Goal: Task Accomplishment & Management: Use online tool/utility

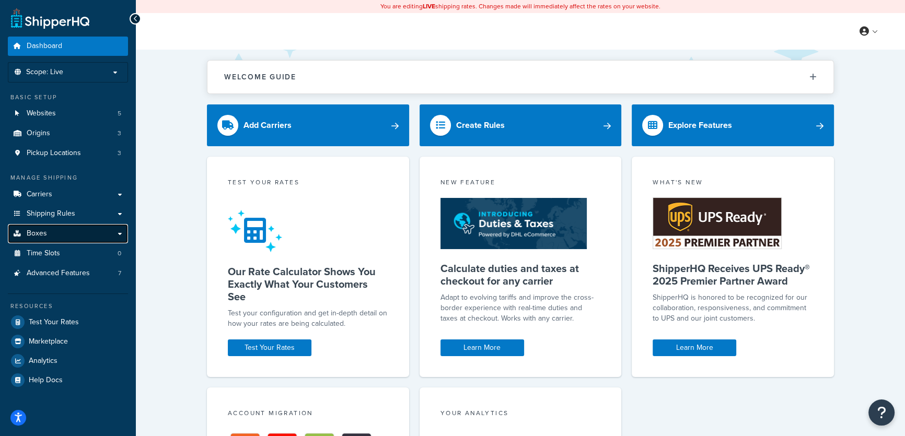
click at [38, 235] on span "Boxes" at bounding box center [37, 233] width 20 height 9
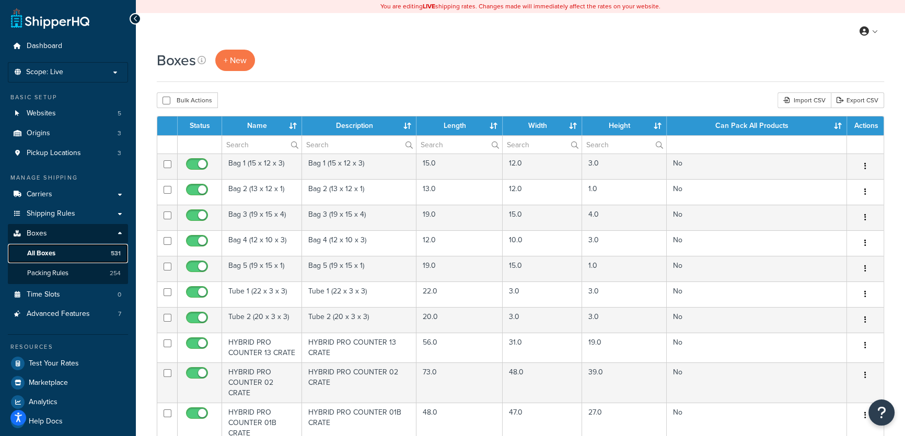
click at [47, 255] on span "All Boxes" at bounding box center [41, 253] width 28 height 9
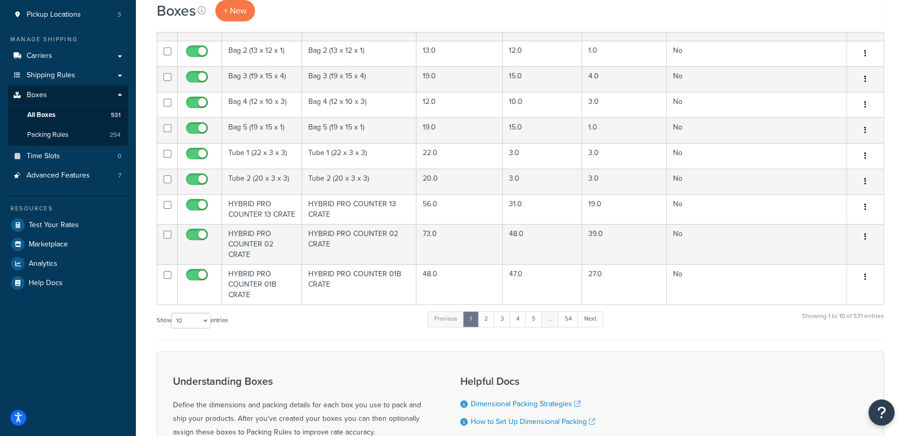
scroll to position [285, 0]
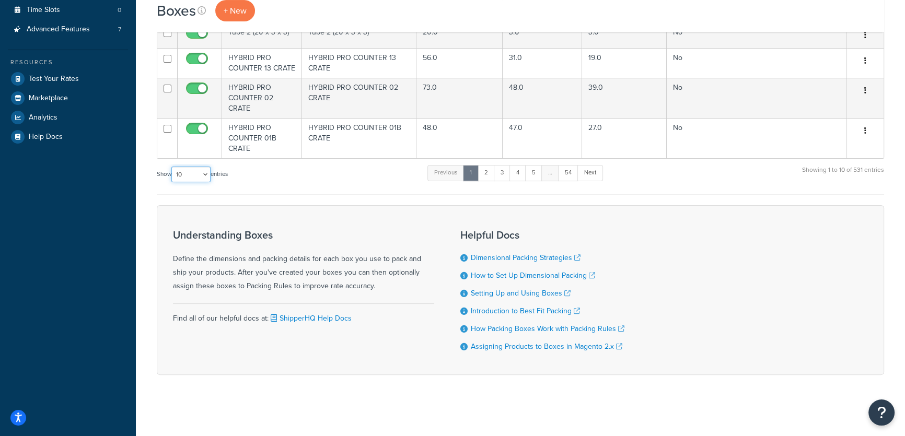
click at [207, 173] on select "10 15 25 50 100 1000" at bounding box center [190, 175] width 39 height 16
select select "1000"
click at [172, 167] on select "10 15 25 50 100 1000" at bounding box center [190, 175] width 39 height 16
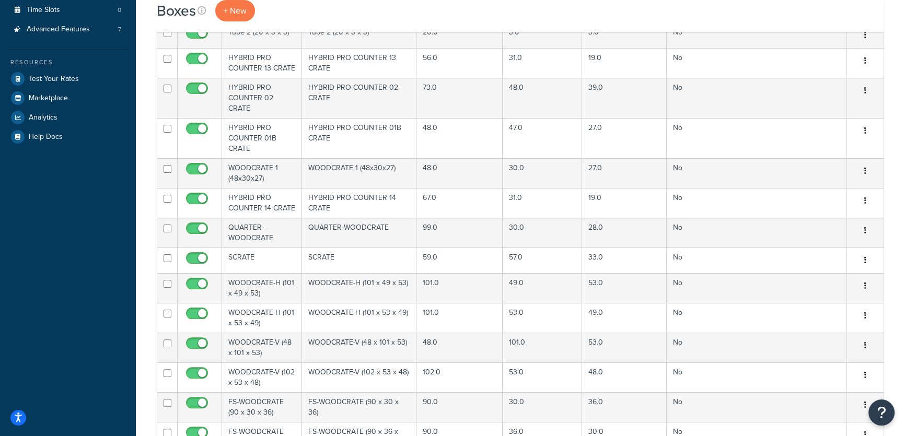
click at [763, 14] on div "Boxes + New" at bounding box center [520, 10] width 727 height 21
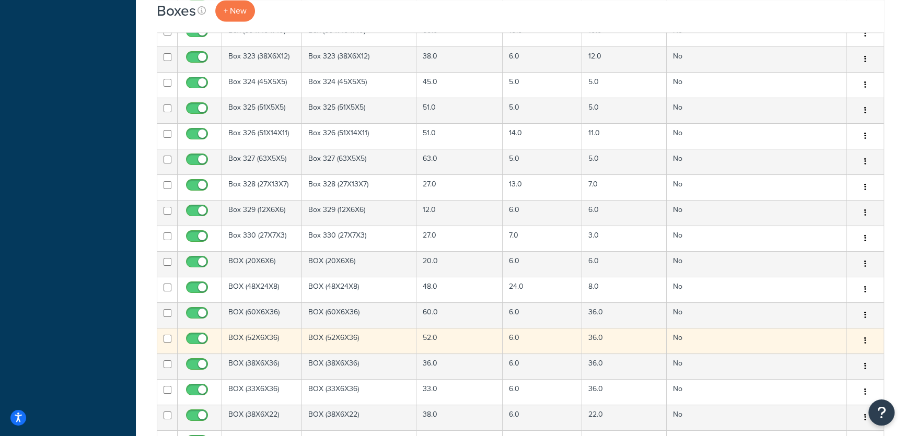
scroll to position [14196, 0]
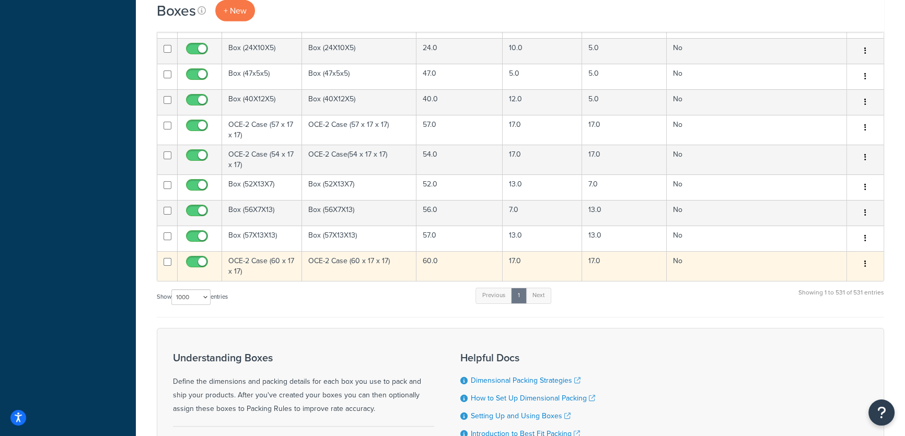
click at [866, 260] on icon "button" at bounding box center [865, 263] width 2 height 7
click at [815, 295] on link "Duplicate" at bounding box center [830, 305] width 83 height 21
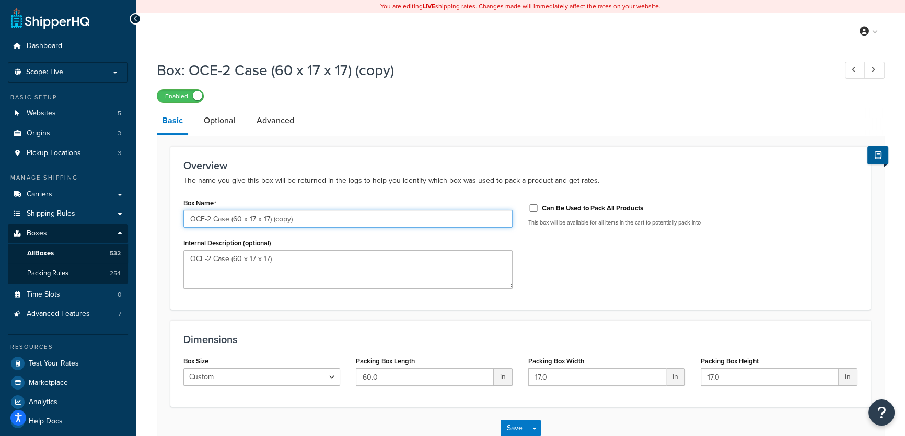
click at [241, 217] on input "OCE-2 Case (60 x 17 x 17) (copy)" at bounding box center [347, 219] width 329 height 18
drag, startPoint x: 271, startPoint y: 220, endPoint x: 21, endPoint y: 194, distance: 251.0
click at [21, 194] on div "Dashboard Scope: Live Basic Setup Websites 5 Origins 3 Pickup Locations 3 Manag…" at bounding box center [452, 251] width 905 height 502
type input "OCE-2 Case (52 x 17 x 17) (copy)"
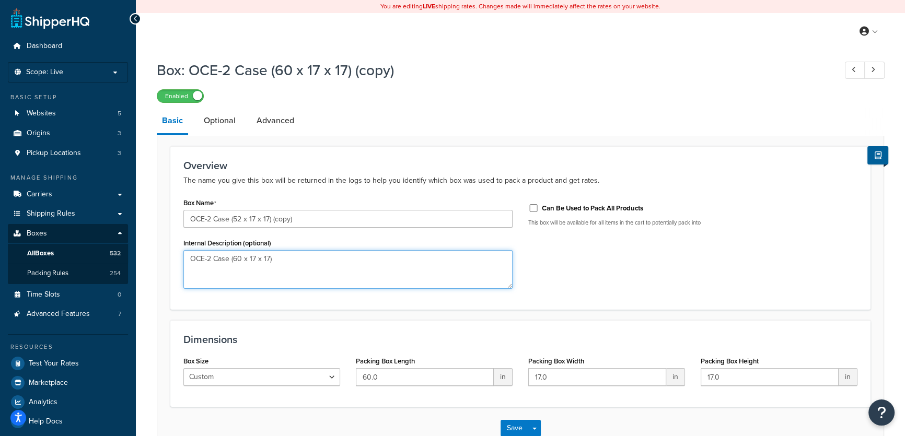
drag, startPoint x: 308, startPoint y: 261, endPoint x: 0, endPoint y: 235, distance: 309.3
click at [0, 235] on div "Dashboard Scope: Live Basic Setup Websites 5 Origins 3 Pickup Locations 3 Manag…" at bounding box center [452, 251] width 905 height 502
paste textarea "52"
type textarea "OCE-2 Case (52 x 17 x 17)"
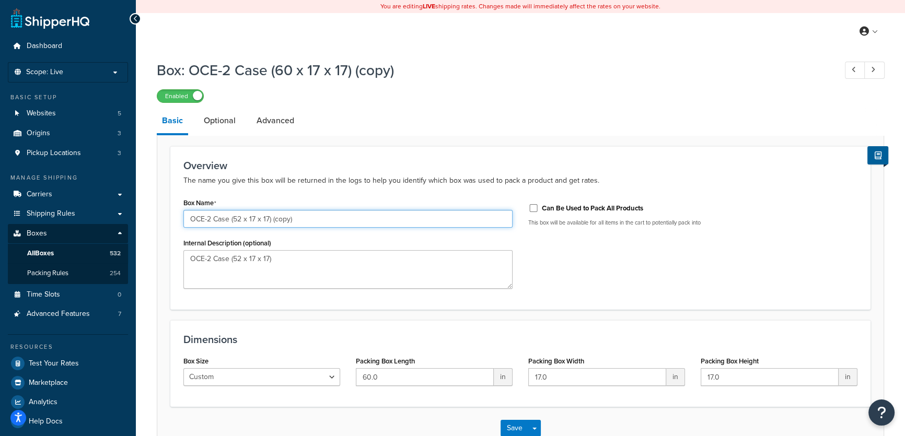
drag, startPoint x: 331, startPoint y: 214, endPoint x: 0, endPoint y: 219, distance: 331.2
click at [0, 219] on div "Dashboard Scope: Live Basic Setup Websites 5 Origins 3 Pickup Locations 3 Manag…" at bounding box center [452, 251] width 905 height 502
paste input "text"
type input "OCE-2 Case (52 x 17 x 17)"
click at [287, 322] on div "Dimensions Box Size Custom USPS Small Flat Box USPS Medium Flat Box USPS Large …" at bounding box center [520, 363] width 700 height 87
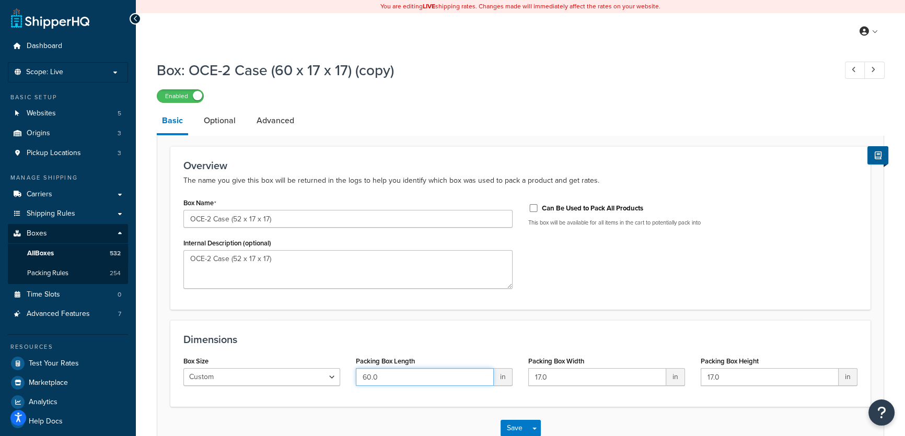
click at [371, 377] on input "60.0" at bounding box center [425, 377] width 138 height 18
type input "52.0"
click at [518, 424] on button "Save" at bounding box center [514, 428] width 28 height 17
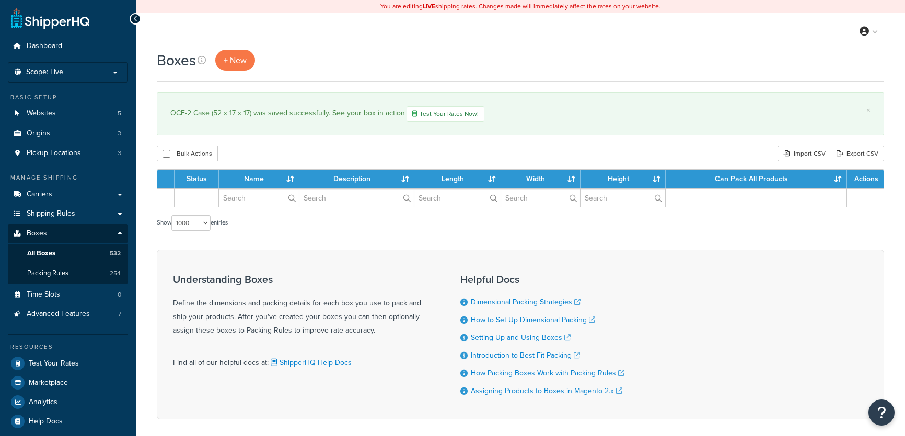
select select "1000"
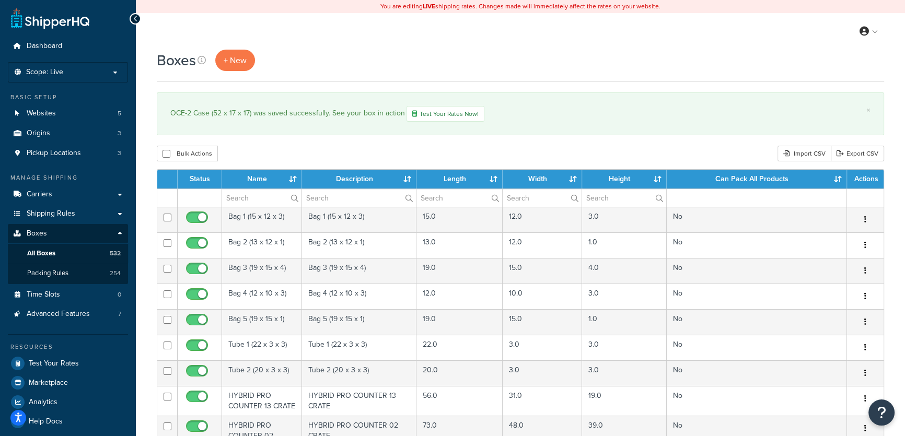
click at [310, 151] on div "Bulk Actions Duplicate [GEOGRAPHIC_DATA] Import CSV Export CSV" at bounding box center [520, 154] width 727 height 16
